Goal: Task Accomplishment & Management: Use online tool/utility

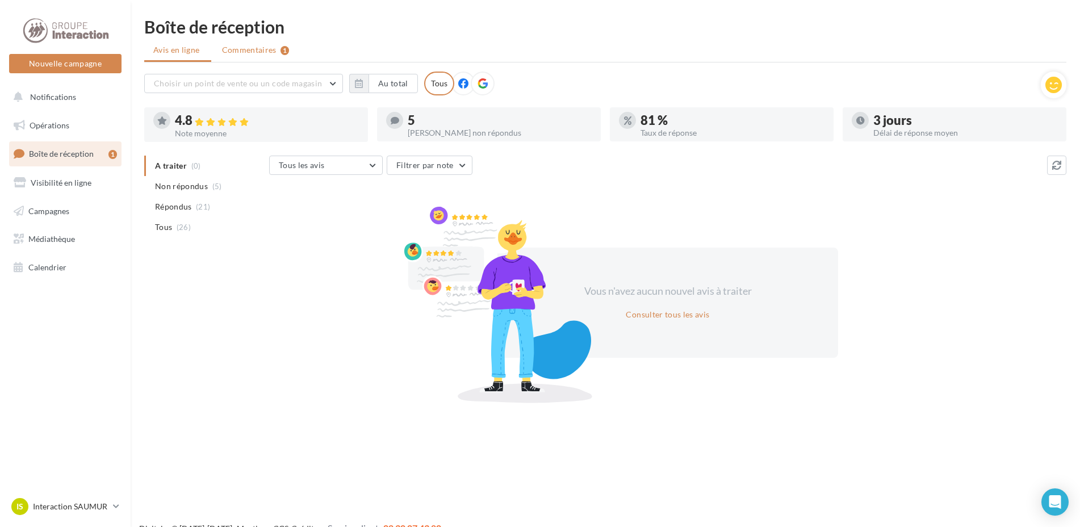
click at [258, 45] on span "Commentaires" at bounding box center [249, 49] width 55 height 11
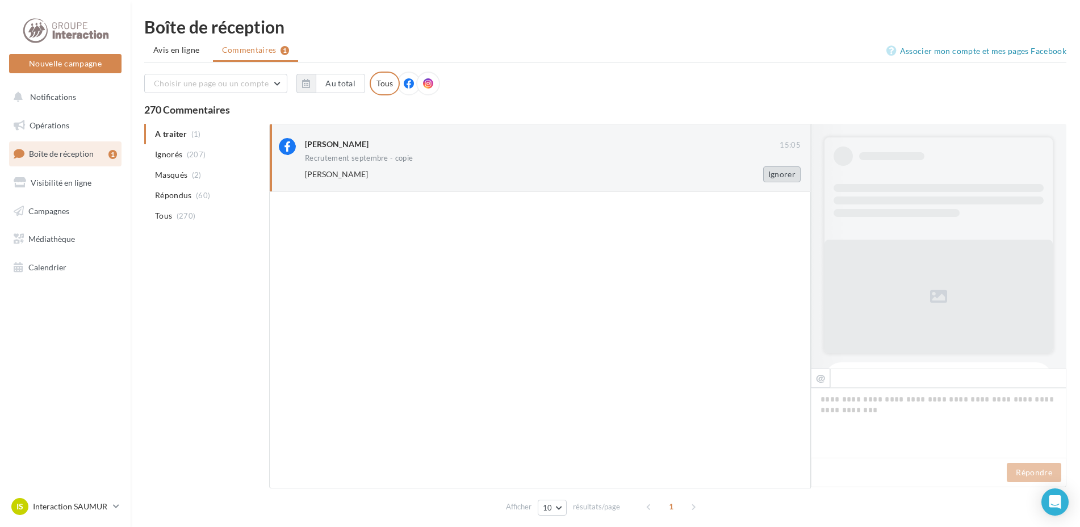
click at [788, 174] on button "Ignorer" at bounding box center [781, 174] width 37 height 16
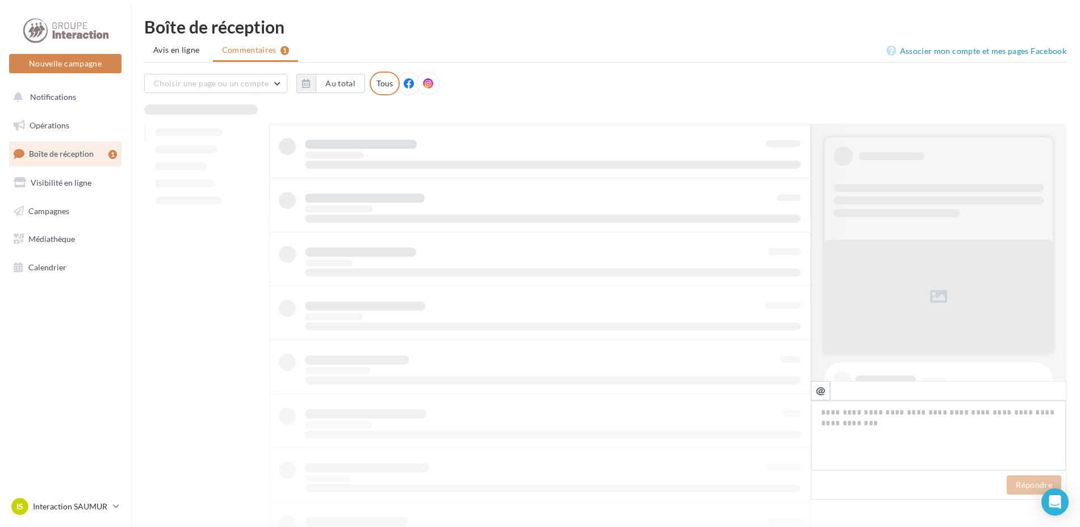
scroll to position [218, 0]
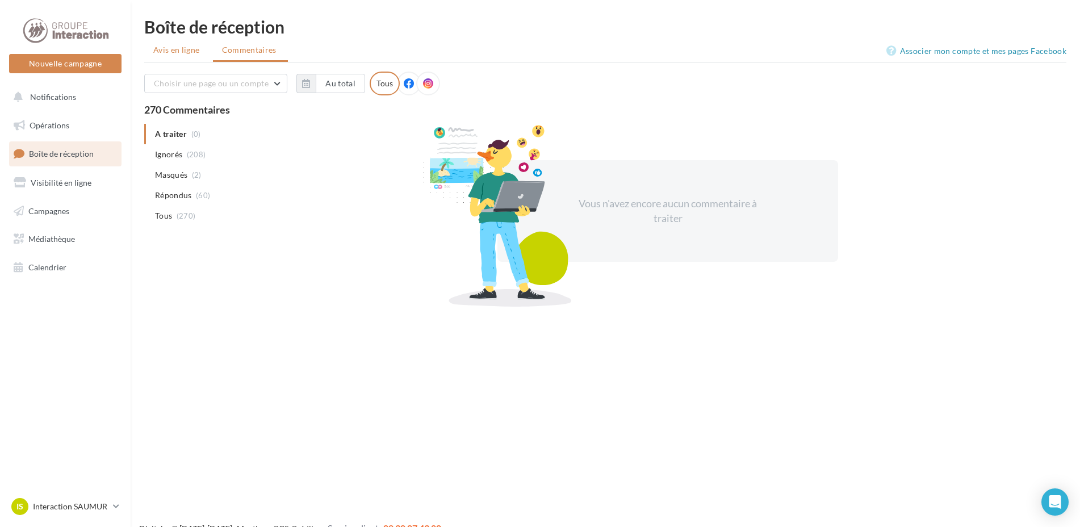
click at [168, 54] on span "Avis en ligne" at bounding box center [176, 49] width 47 height 11
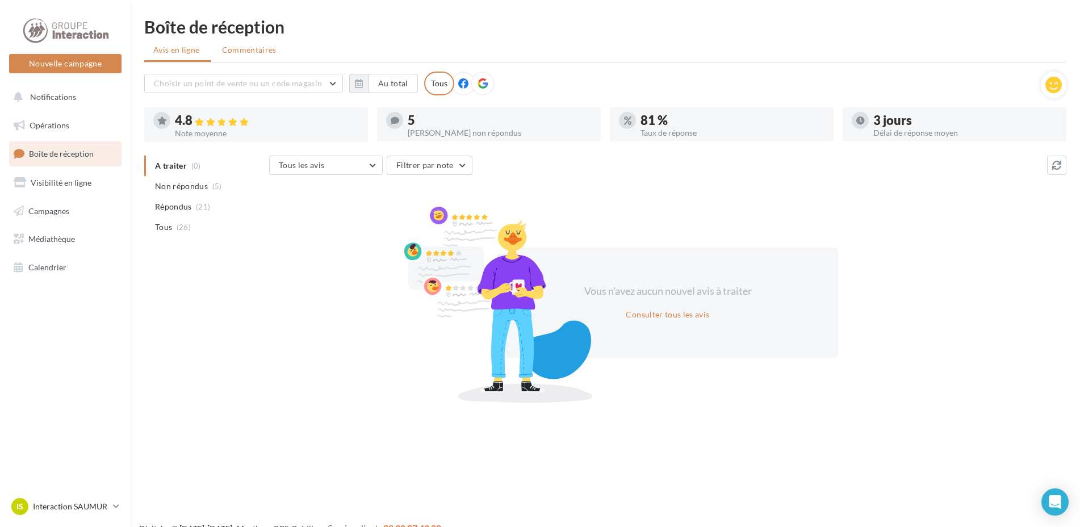
click at [257, 40] on li "Commentaires" at bounding box center [250, 50] width 75 height 20
